Goal: Task Accomplishment & Management: Manage account settings

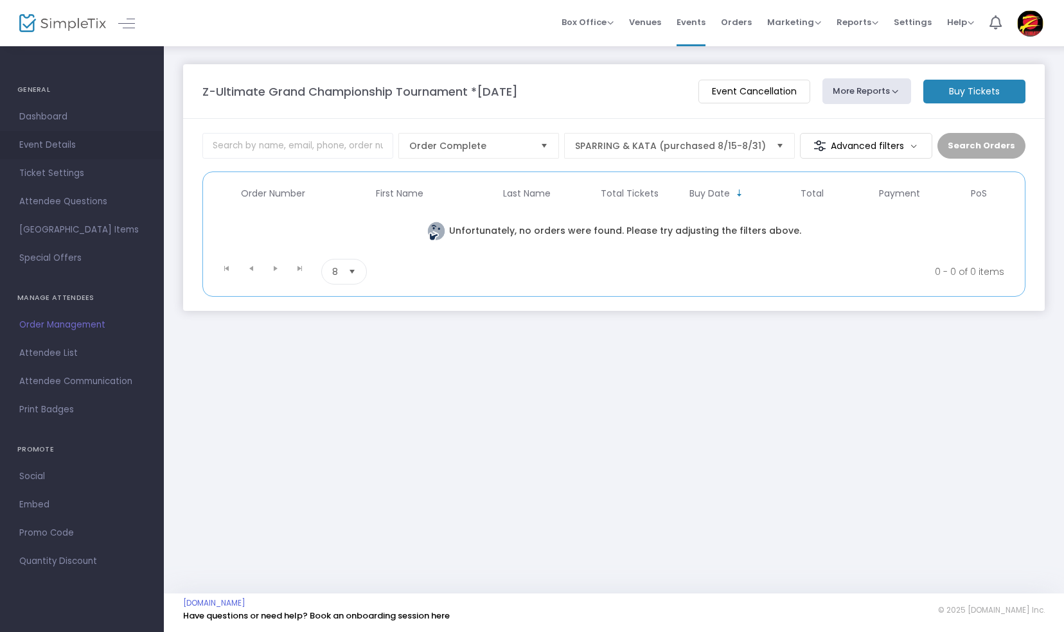
click at [48, 143] on span "Event Details" at bounding box center [81, 145] width 125 height 17
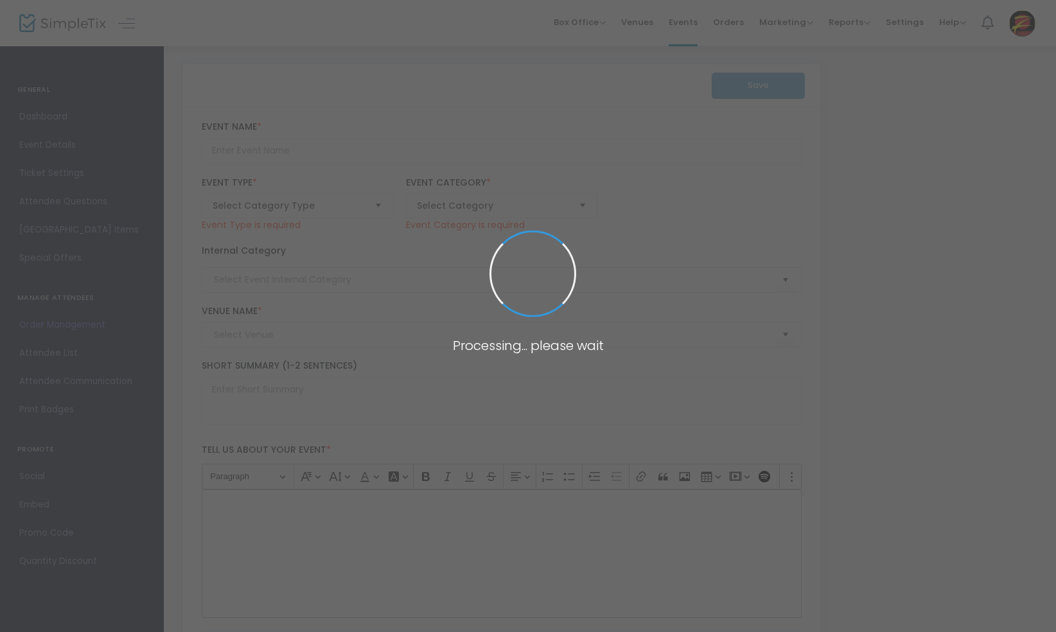
type input "Z-Ultimate Grand Championship Tournament *[DATE]"
type textarea "Welcome to Z-Ultimate Self Defense Studio's Grand Championship Martial Arts Tou…"
type input "Buy Tickets"
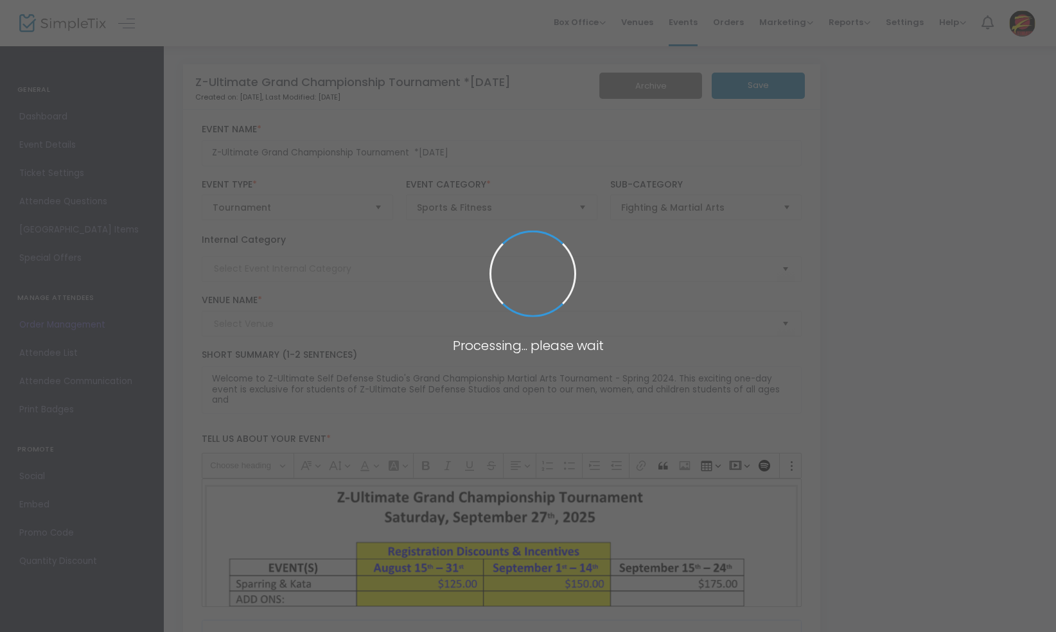
type input "[GEOGRAPHIC_DATA]"
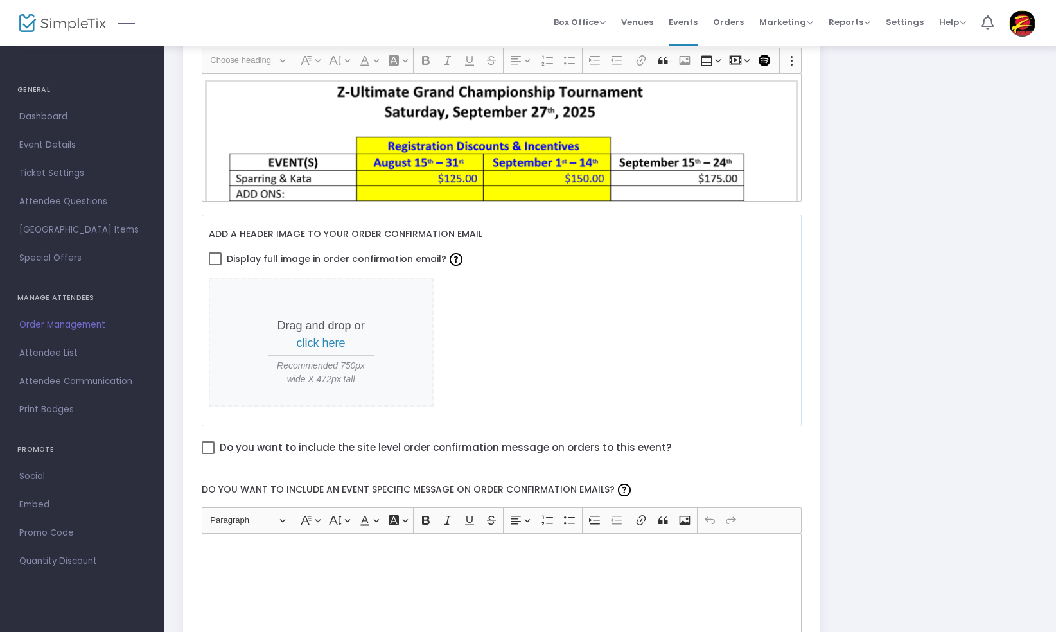
scroll to position [409, 0]
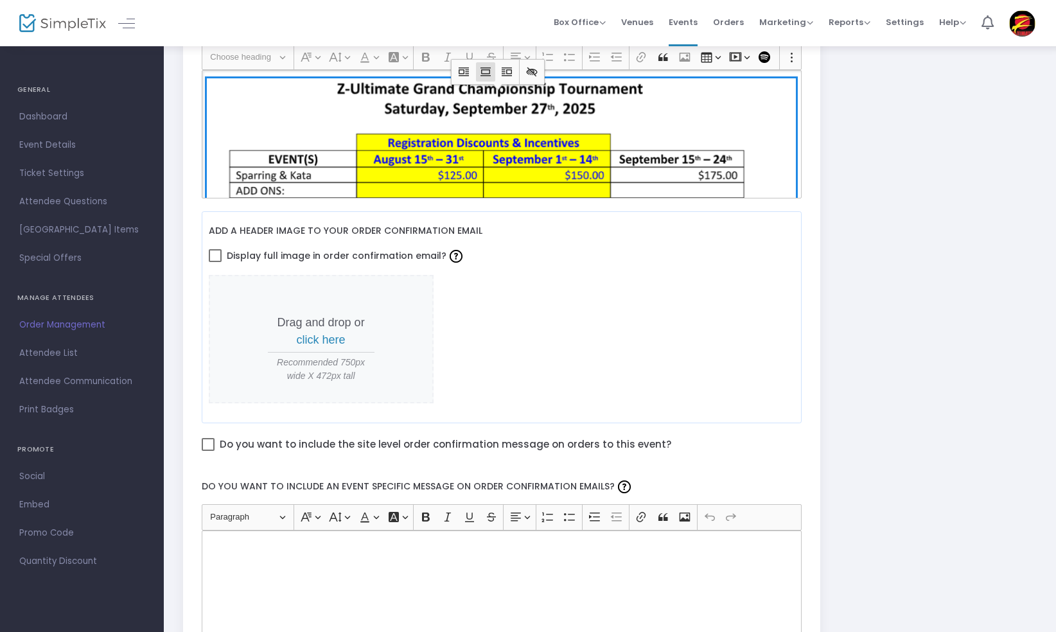
click at [579, 140] on img "Rich Text Editor, main" at bounding box center [501, 344] width 589 height 533
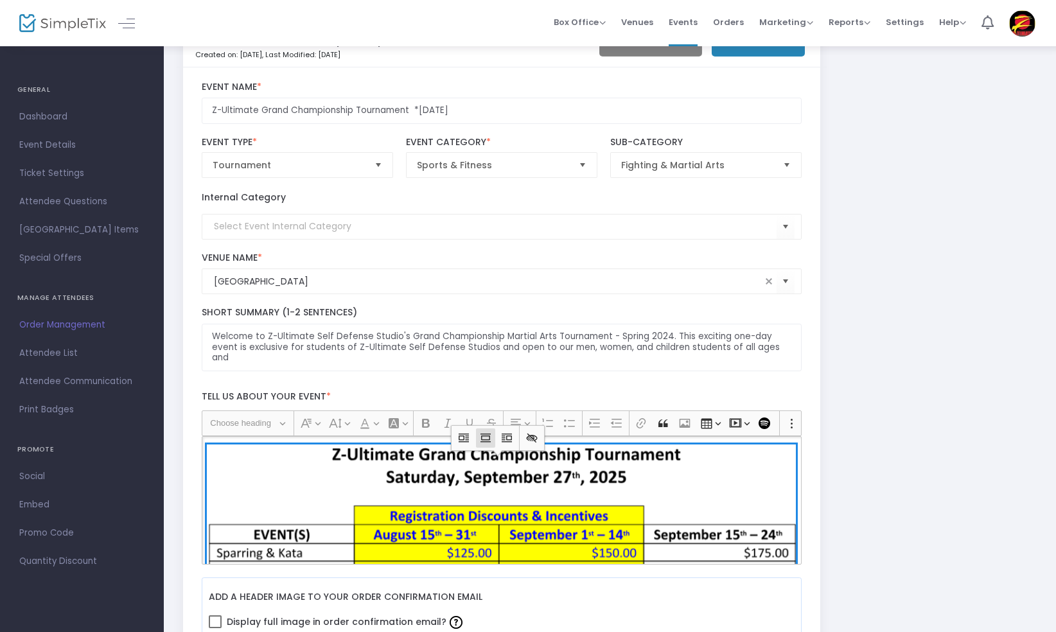
scroll to position [0, 0]
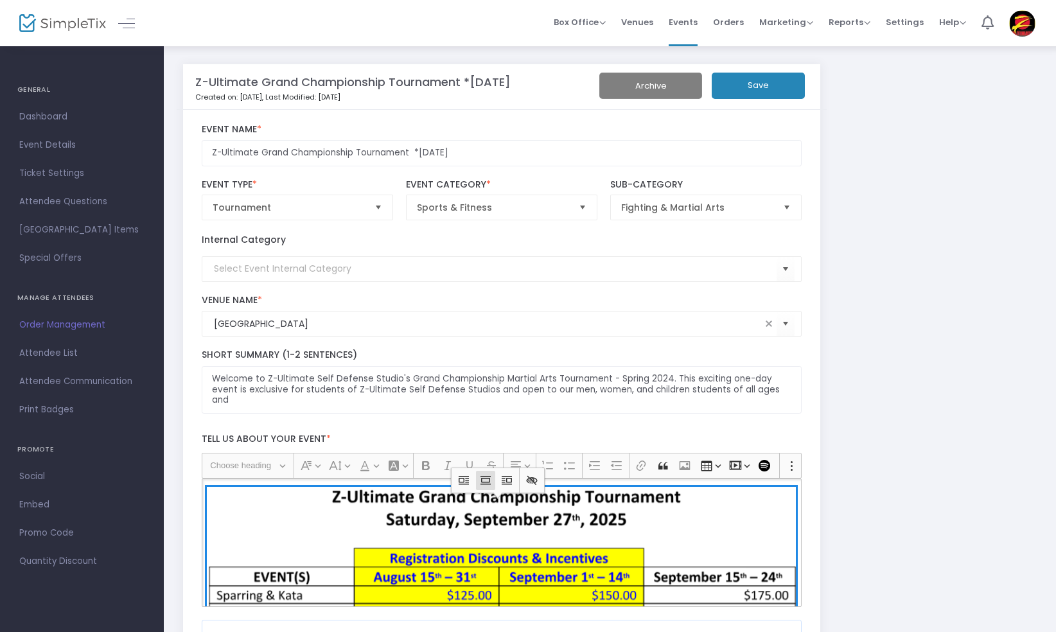
click at [737, 87] on button "Save" at bounding box center [758, 86] width 93 height 26
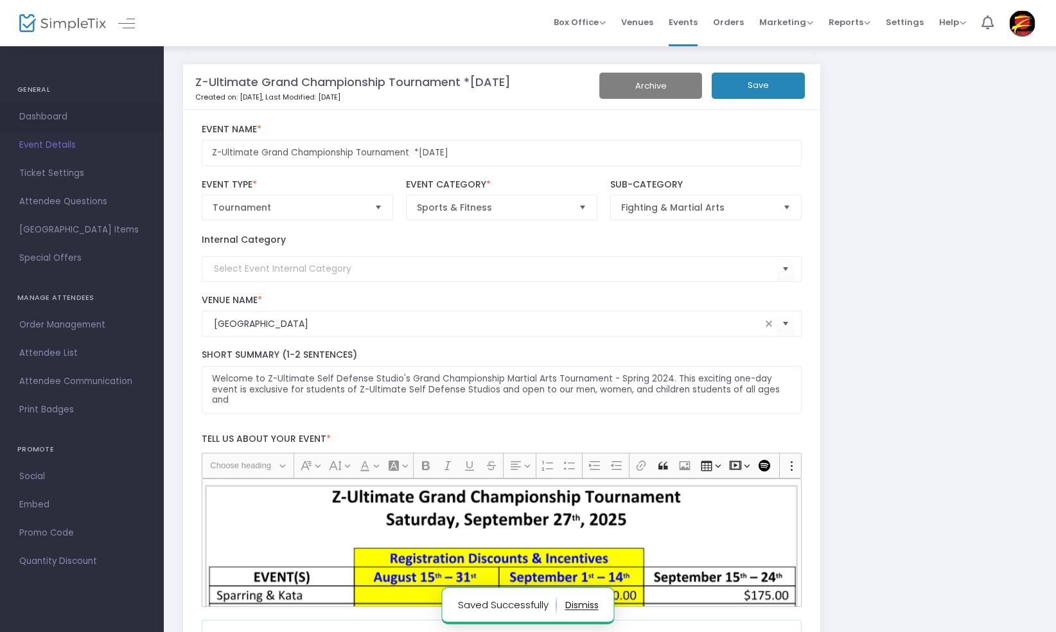
click at [73, 114] on span "Dashboard" at bounding box center [81, 117] width 125 height 17
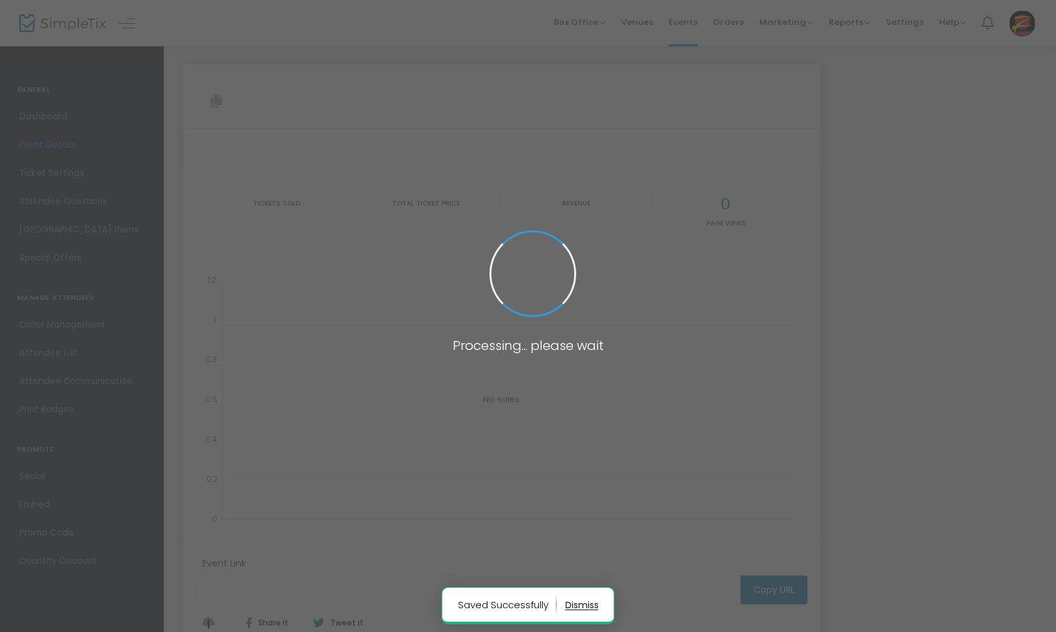
type input "[URL][DOMAIN_NAME]"
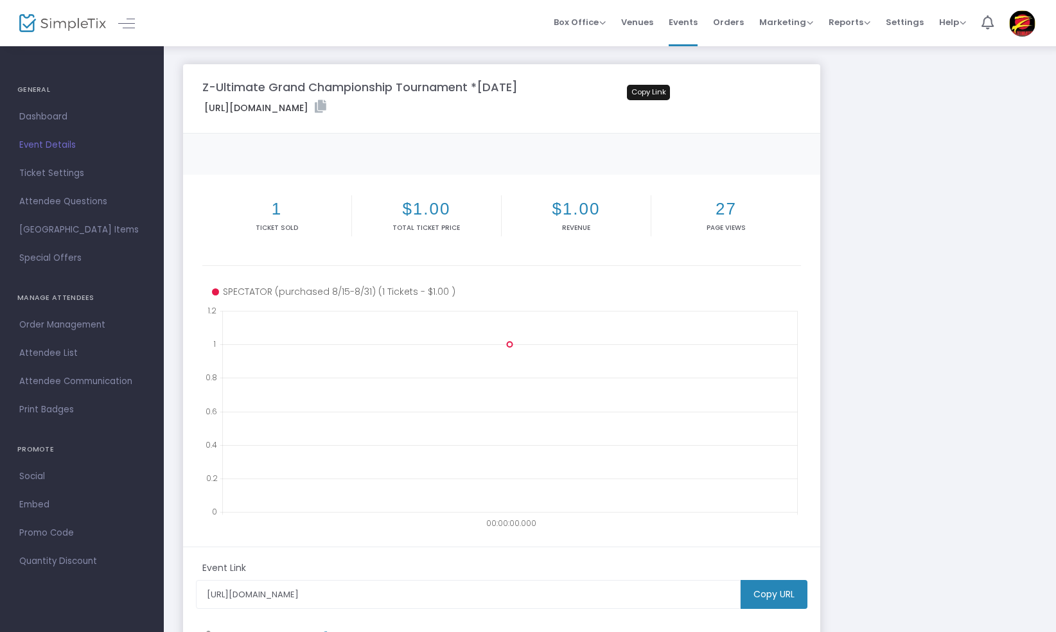
click at [326, 105] on icon at bounding box center [321, 106] width 12 height 13
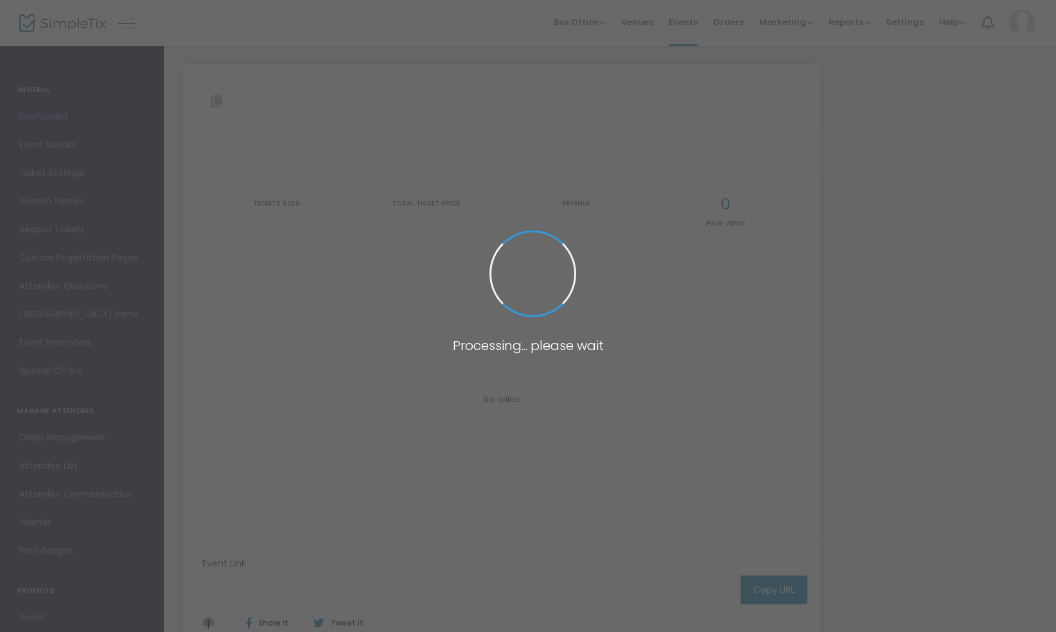
type input "[URL][DOMAIN_NAME]"
